Goal: Information Seeking & Learning: Learn about a topic

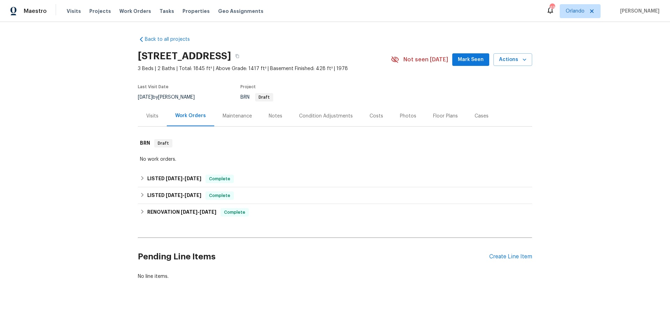
click at [149, 115] on div "Visits" at bounding box center [152, 116] width 12 height 7
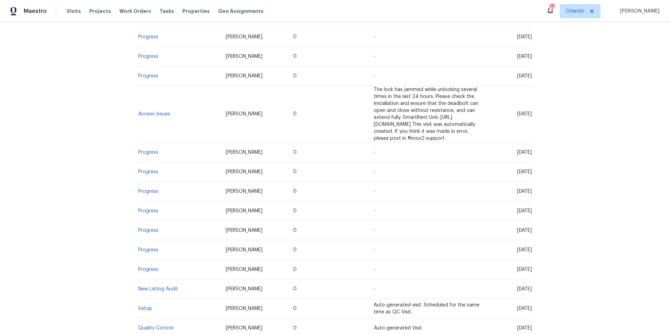
scroll to position [318, 0]
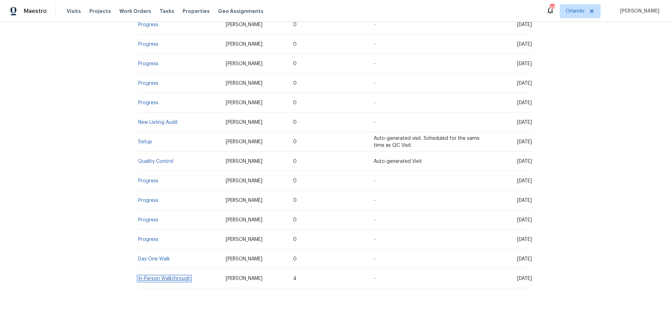
click at [171, 276] on link "In-Person Walkthrough" at bounding box center [164, 278] width 52 height 5
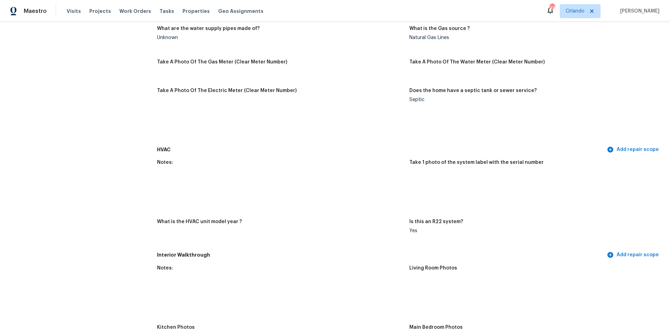
scroll to position [507, 0]
click at [419, 186] on img at bounding box center [422, 183] width 22 height 22
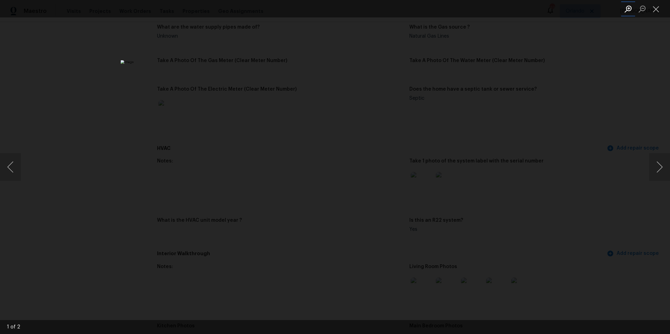
click at [628, 10] on button "Zoom in" at bounding box center [628, 9] width 14 height 12
click at [657, 166] on button "Next image" at bounding box center [659, 167] width 21 height 28
click at [9, 166] on button "Previous image" at bounding box center [10, 167] width 21 height 28
click at [630, 8] on button "Zoom in" at bounding box center [628, 9] width 14 height 12
click at [659, 11] on button "Close lightbox" at bounding box center [656, 9] width 14 height 12
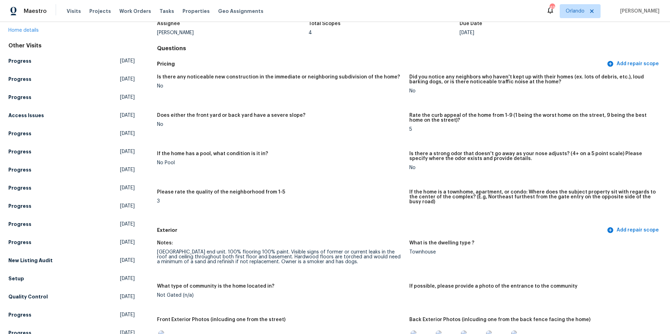
scroll to position [0, 0]
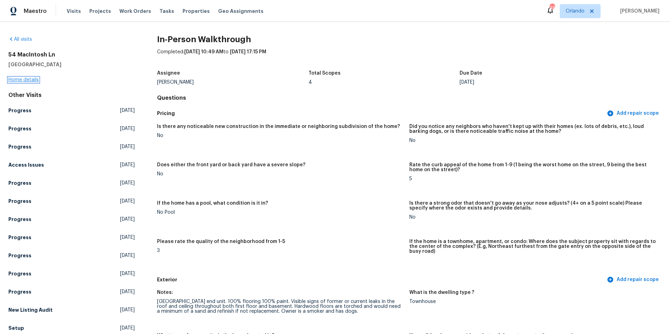
click at [32, 80] on link "Home details" at bounding box center [23, 79] width 30 height 5
